Goal: Task Accomplishment & Management: Complete application form

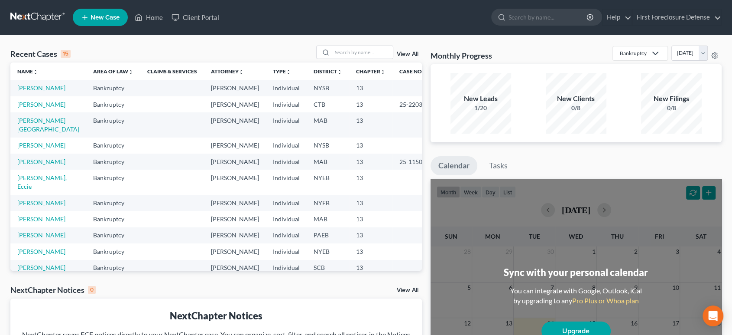
click at [108, 19] on span "New Case" at bounding box center [105, 17] width 29 height 7
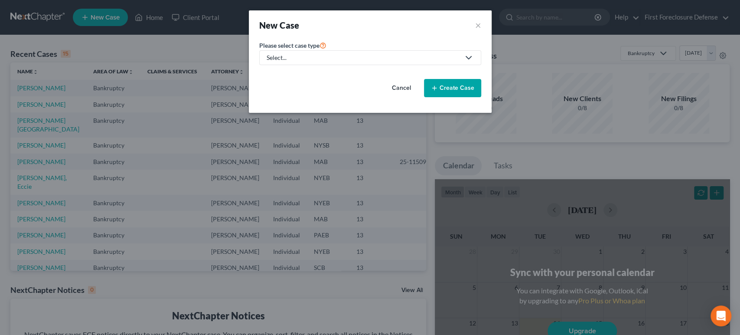
click at [309, 62] on link "Select..." at bounding box center [370, 57] width 222 height 15
click at [291, 76] on div "Bankruptcy" at bounding box center [282, 75] width 31 height 9
select select "51"
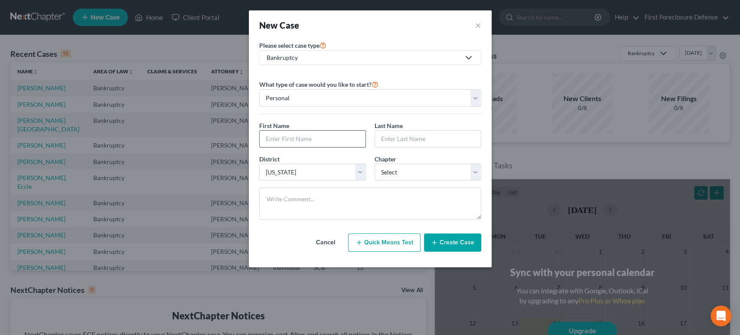
click at [318, 140] on input "text" at bounding box center [313, 138] width 106 height 16
type input "[PERSON_NAME]"
click at [389, 138] on input "text" at bounding box center [428, 138] width 106 height 16
type input "[PERSON_NAME]"
click at [361, 176] on select "Select [US_STATE] - [GEOGRAPHIC_DATA] [US_STATE] - [GEOGRAPHIC_DATA][US_STATE] …" at bounding box center [312, 171] width 107 height 17
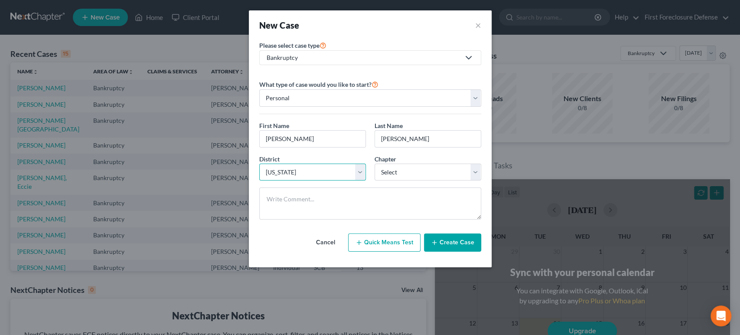
select select "39"
click at [259, 163] on select "Select [US_STATE] - [GEOGRAPHIC_DATA] [US_STATE] - [GEOGRAPHIC_DATA][US_STATE] …" at bounding box center [312, 171] width 107 height 17
click at [478, 169] on select "Select 7 11 12 13" at bounding box center [427, 171] width 107 height 17
select select "3"
click at [374, 163] on select "Select 7 11 12 13" at bounding box center [427, 171] width 107 height 17
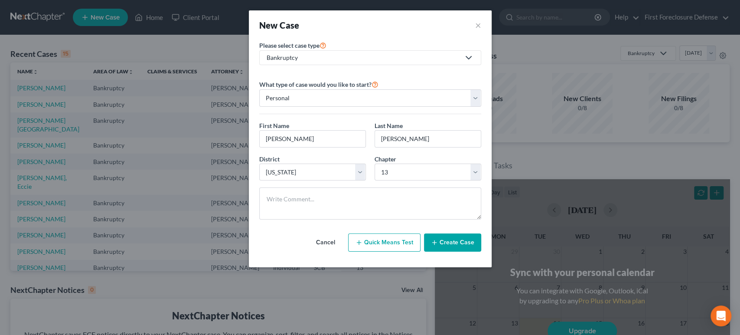
click at [459, 244] on button "Create Case" at bounding box center [452, 242] width 57 height 18
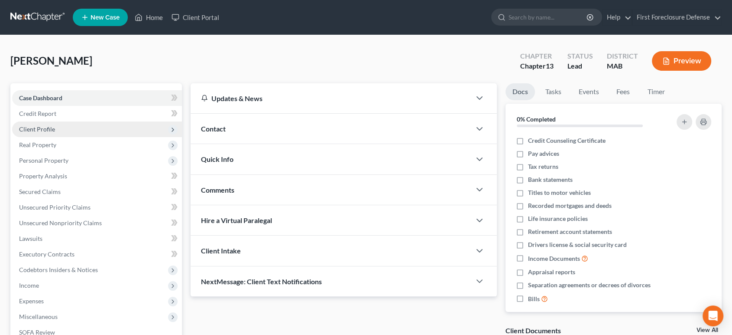
click at [41, 130] on span "Client Profile" at bounding box center [37, 128] width 36 height 7
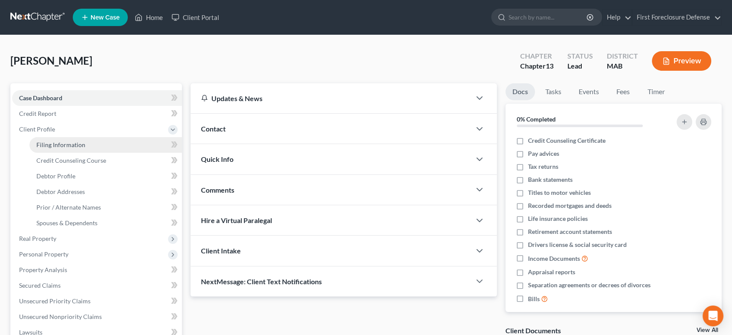
click at [66, 143] on span "Filing Information" at bounding box center [60, 144] width 49 height 7
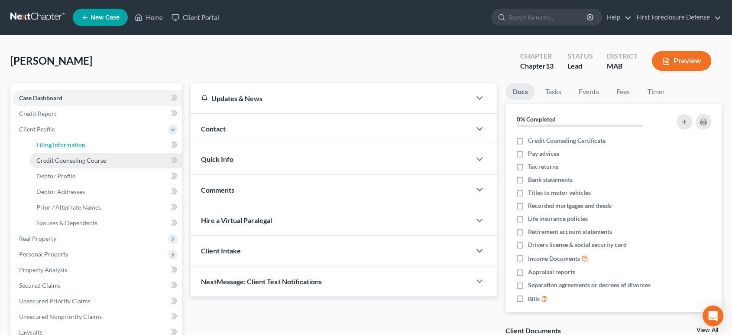
select select "1"
select select "0"
select select "3"
select select "39"
select select "22"
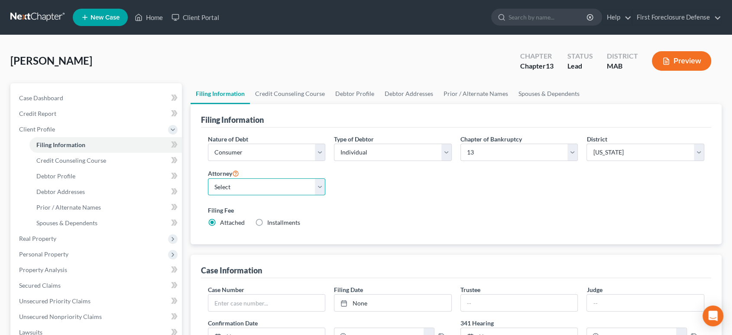
click at [322, 189] on select "Select [PERSON_NAME] - NJB [PERSON_NAME] - NJB" at bounding box center [267, 186] width 118 height 17
select select "0"
click at [208, 178] on select "Select [PERSON_NAME] - NJB [PERSON_NAME] - NJB" at bounding box center [267, 186] width 118 height 17
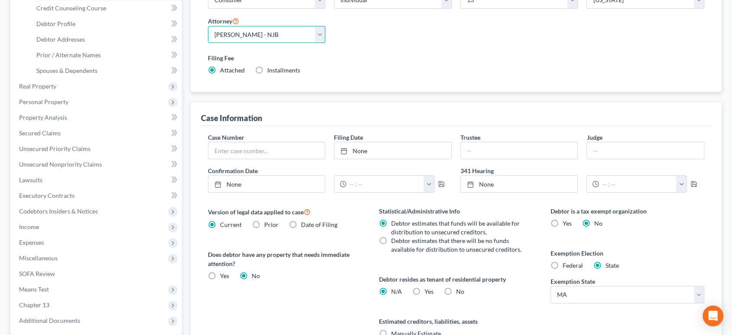
scroll to position [196, 0]
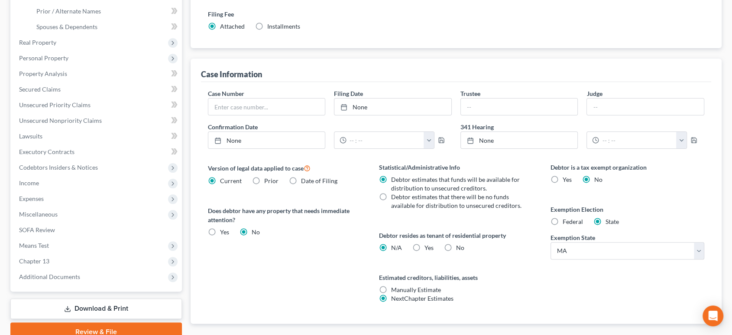
click at [563, 221] on label "Federal" at bounding box center [573, 221] width 20 height 9
click at [566, 221] on input "Federal" at bounding box center [569, 220] width 6 height 6
radio input "true"
radio input "false"
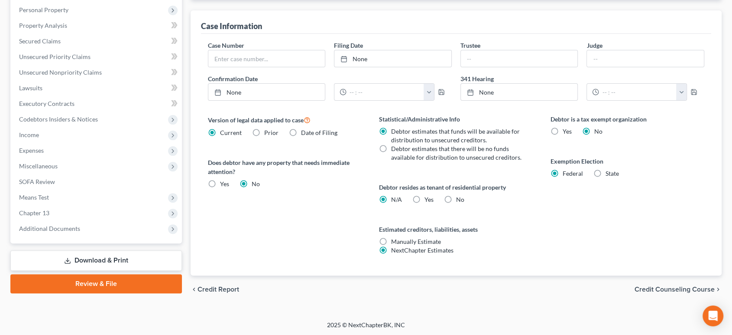
click at [662, 286] on span "Credit Counseling Course" at bounding box center [675, 289] width 80 height 7
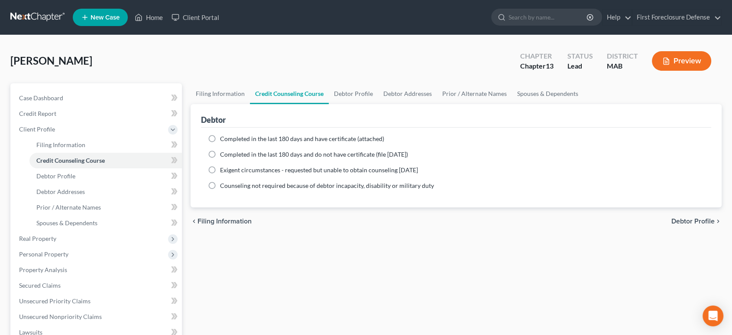
click at [220, 137] on label "Completed in the last 180 days and have certificate (attached)" at bounding box center [302, 138] width 164 height 9
click at [224, 137] on input "Completed in the last 180 days and have certificate (attached)" at bounding box center [227, 137] width 6 height 6
radio input "true"
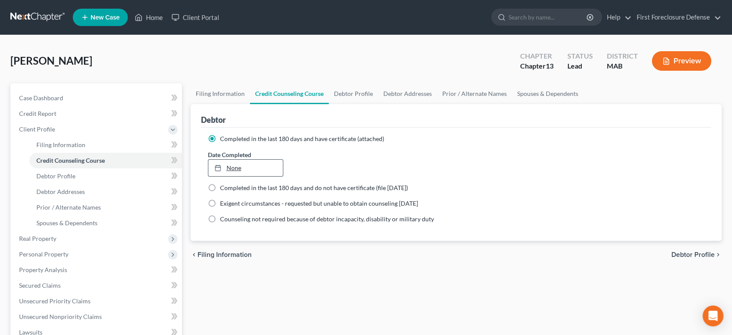
click at [237, 167] on link "None" at bounding box center [245, 167] width 75 height 16
click at [674, 254] on span "Debtor Profile" at bounding box center [693, 254] width 43 height 7
select select "0"
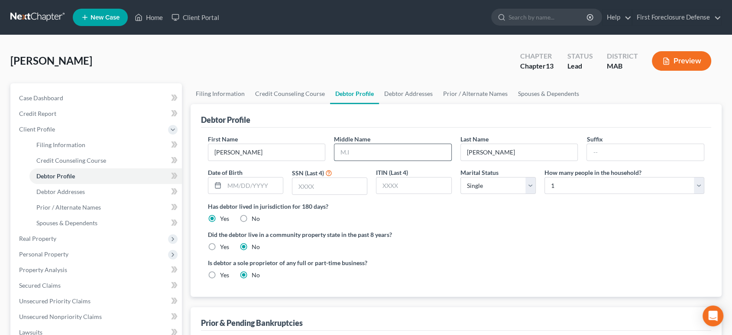
click at [368, 154] on input "text" at bounding box center [393, 152] width 117 height 16
click at [246, 185] on input "text" at bounding box center [253, 185] width 59 height 16
type input "[DATE]"
click at [346, 191] on input "text" at bounding box center [330, 186] width 75 height 16
type input "2807"
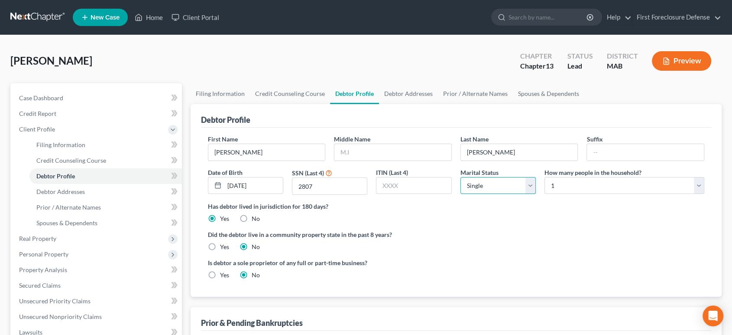
drag, startPoint x: 531, startPoint y: 184, endPoint x: 529, endPoint y: 190, distance: 6.3
click at [531, 184] on select "Select Single Married Separated Divorced Widowed" at bounding box center [498, 185] width 75 height 17
select select "4"
click at [461, 177] on select "Select Single Married Separated Divorced Widowed" at bounding box center [498, 185] width 75 height 17
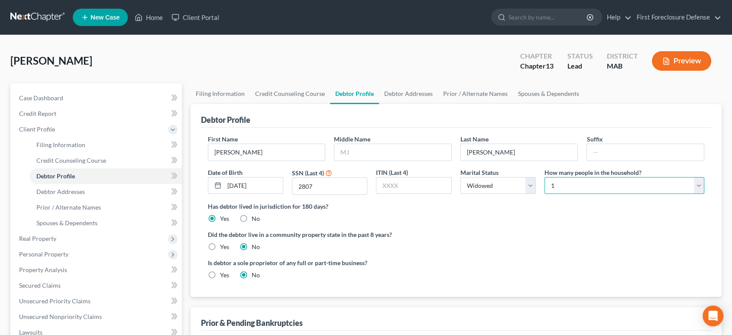
click at [570, 187] on select "Select 1 2 3 4 5 6 7 8 9 10 11 12 13 14 15 16 17 18 19 20" at bounding box center [625, 185] width 160 height 17
select select "4"
click at [545, 177] on select "Select 1 2 3 4 5 6 7 8 9 10 11 12 13 14 15 16 17 18 19 20" at bounding box center [625, 185] width 160 height 17
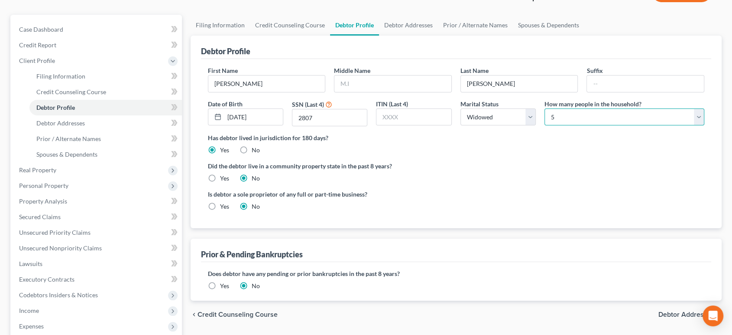
scroll to position [138, 0]
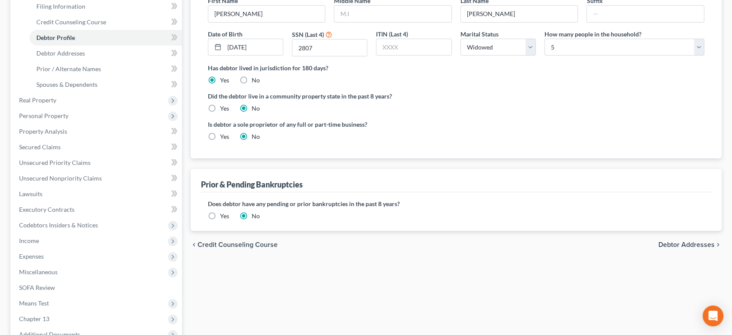
click at [689, 244] on span "Debtor Addresses" at bounding box center [687, 244] width 56 height 7
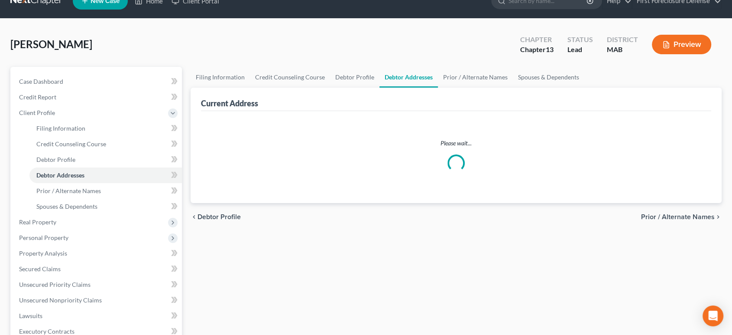
select select "0"
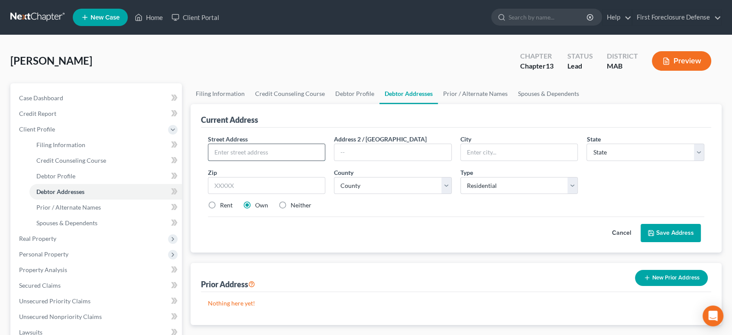
click at [281, 156] on input "text" at bounding box center [266, 152] width 117 height 16
type input "[STREET_ADDRESS][PERSON_NAME]"
click at [492, 150] on input "text" at bounding box center [519, 152] width 117 height 16
type input "[PERSON_NAME]"
click at [701, 155] on select "State [US_STATE] AK AR AZ CA CO CT DE DC [GEOGRAPHIC_DATA] [GEOGRAPHIC_DATA] GU…" at bounding box center [646, 151] width 118 height 17
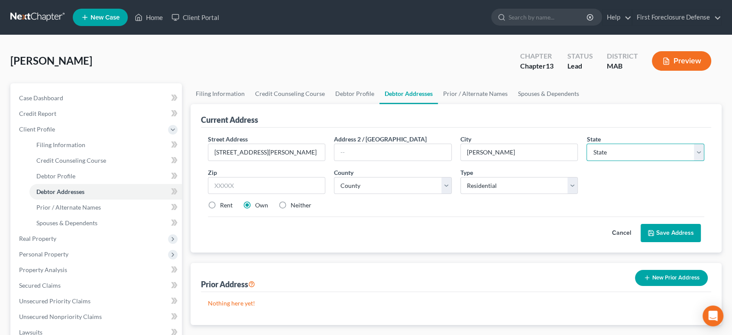
select select "22"
click at [587, 143] on select "State [US_STATE] AK AR AZ CA CO CT DE DC [GEOGRAPHIC_DATA] [GEOGRAPHIC_DATA] GU…" at bounding box center [646, 151] width 118 height 17
click at [243, 181] on input "text" at bounding box center [267, 185] width 118 height 17
type input "01904"
click at [442, 188] on select "County [GEOGRAPHIC_DATA] [GEOGRAPHIC_DATA] [GEOGRAPHIC_DATA] [GEOGRAPHIC_DATA] …" at bounding box center [393, 185] width 118 height 17
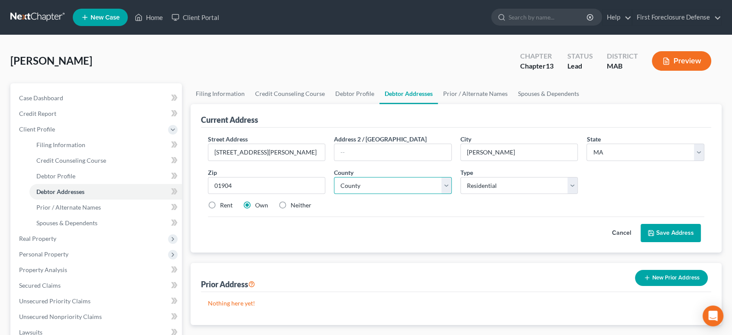
select select "4"
click at [334, 177] on select "County [GEOGRAPHIC_DATA] [GEOGRAPHIC_DATA] [GEOGRAPHIC_DATA] [GEOGRAPHIC_DATA] …" at bounding box center [393, 185] width 118 height 17
click at [673, 236] on button "Save Address" at bounding box center [671, 233] width 60 height 18
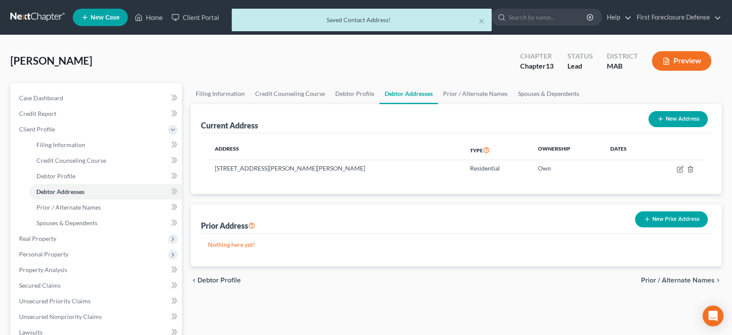
click at [676, 279] on span "Prior / Alternate Names" at bounding box center [678, 279] width 74 height 7
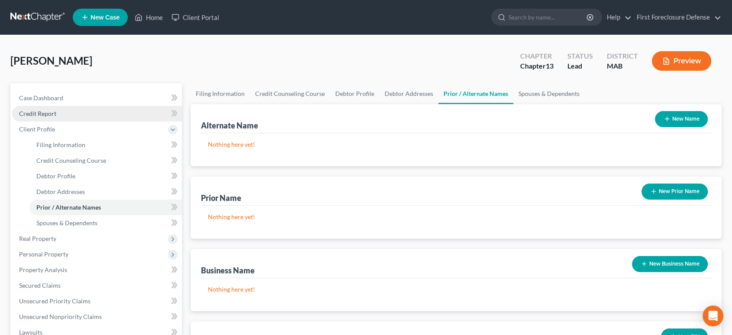
click at [45, 113] on span "Credit Report" at bounding box center [37, 113] width 37 height 7
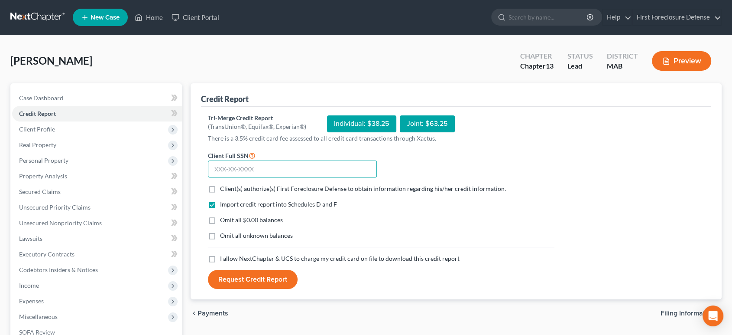
click at [219, 169] on input "text" at bounding box center [292, 168] width 169 height 17
type input "030-60-2807"
click at [220, 189] on label "Client(s) authorize(s) First Foreclosure Defense to obtain information regardin…" at bounding box center [363, 188] width 286 height 9
click at [224, 189] on input "Client(s) authorize(s) First Foreclosure Defense to obtain information regardin…" at bounding box center [227, 187] width 6 height 6
checkbox input "true"
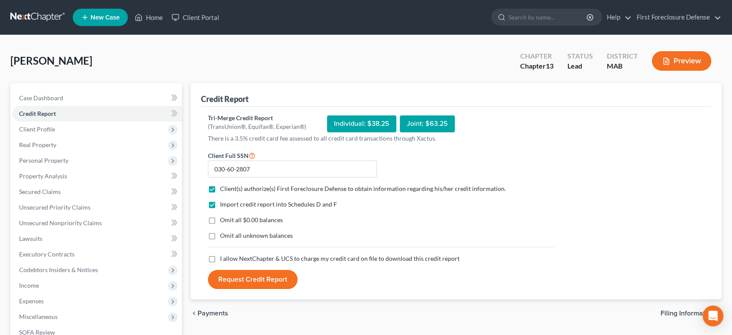
click at [220, 219] on label "Omit all $0.00 balances" at bounding box center [251, 219] width 63 height 9
click at [224, 219] on input "Omit all $0.00 balances" at bounding box center [227, 218] width 6 height 6
checkbox input "true"
click at [220, 236] on label "Omit all unknown balances" at bounding box center [256, 235] width 73 height 9
click at [224, 236] on input "Omit all unknown balances" at bounding box center [227, 234] width 6 height 6
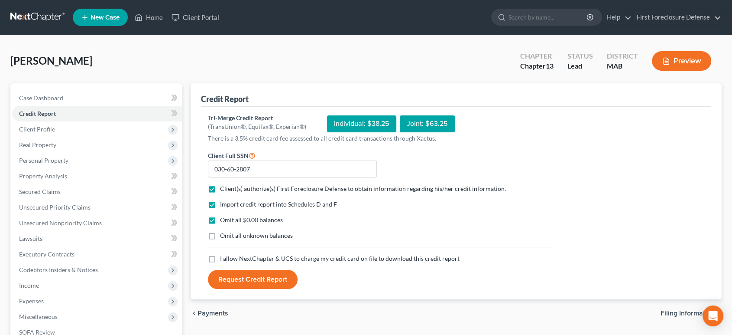
checkbox input "true"
click at [220, 259] on label "I allow NextChapter & UCS to charge my credit card on file to download this cre…" at bounding box center [340, 258] width 240 height 9
click at [224, 259] on input "I allow NextChapter & UCS to charge my credit card on file to download this cre…" at bounding box center [227, 257] width 6 height 6
checkbox input "true"
click at [238, 274] on button "Request Credit Report" at bounding box center [253, 279] width 90 height 19
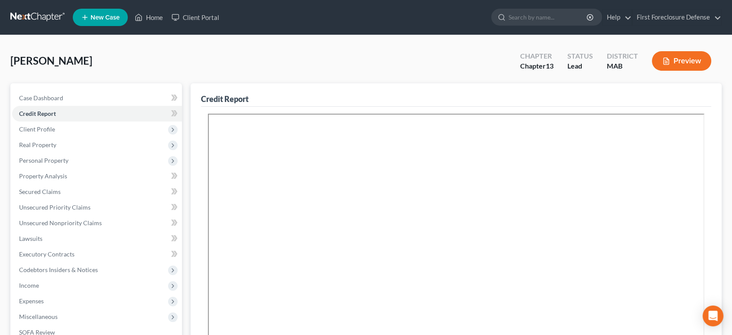
click at [427, 71] on div "[PERSON_NAME] Upgraded Chapter Chapter 13 Status Lead District MAB Preview" at bounding box center [366, 65] width 712 height 38
click at [719, 16] on link "First Foreclosure Defense" at bounding box center [677, 18] width 89 height 16
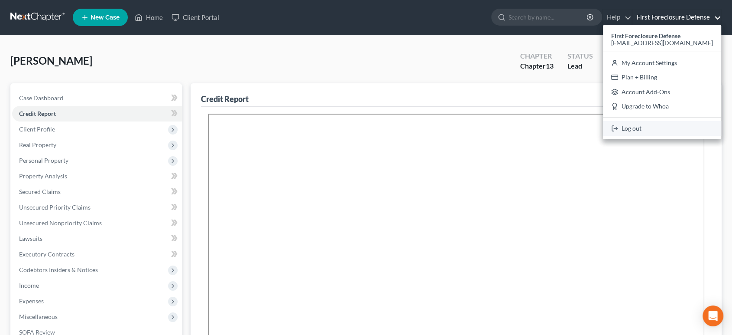
click at [665, 130] on link "Log out" at bounding box center [662, 128] width 118 height 15
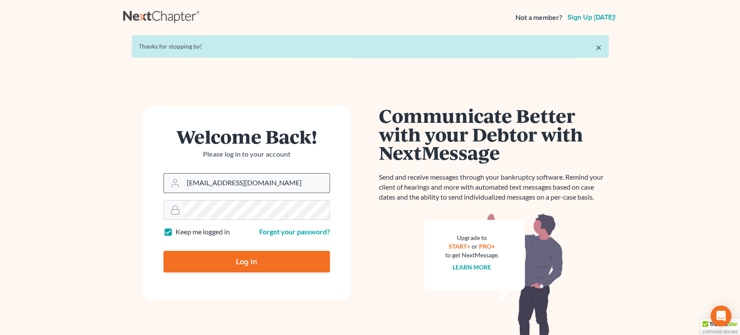
drag, startPoint x: 261, startPoint y: 178, endPoint x: 166, endPoint y: 181, distance: 94.5
click at [166, 181] on div "[EMAIL_ADDRESS][DOMAIN_NAME]" at bounding box center [246, 183] width 166 height 20
type input "christa03952@gmail.com"
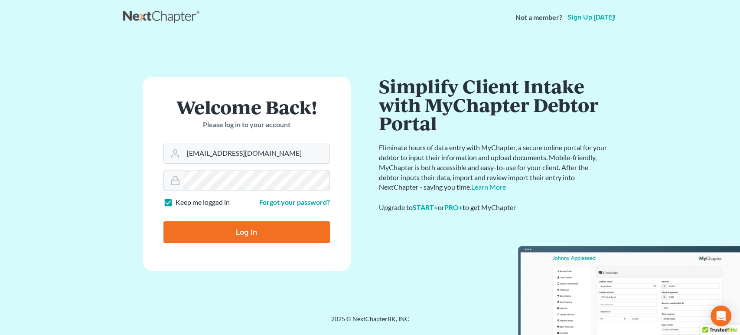
click at [239, 231] on input "Log In" at bounding box center [246, 232] width 166 height 22
type input "Thinking..."
